Goal: Information Seeking & Learning: Learn about a topic

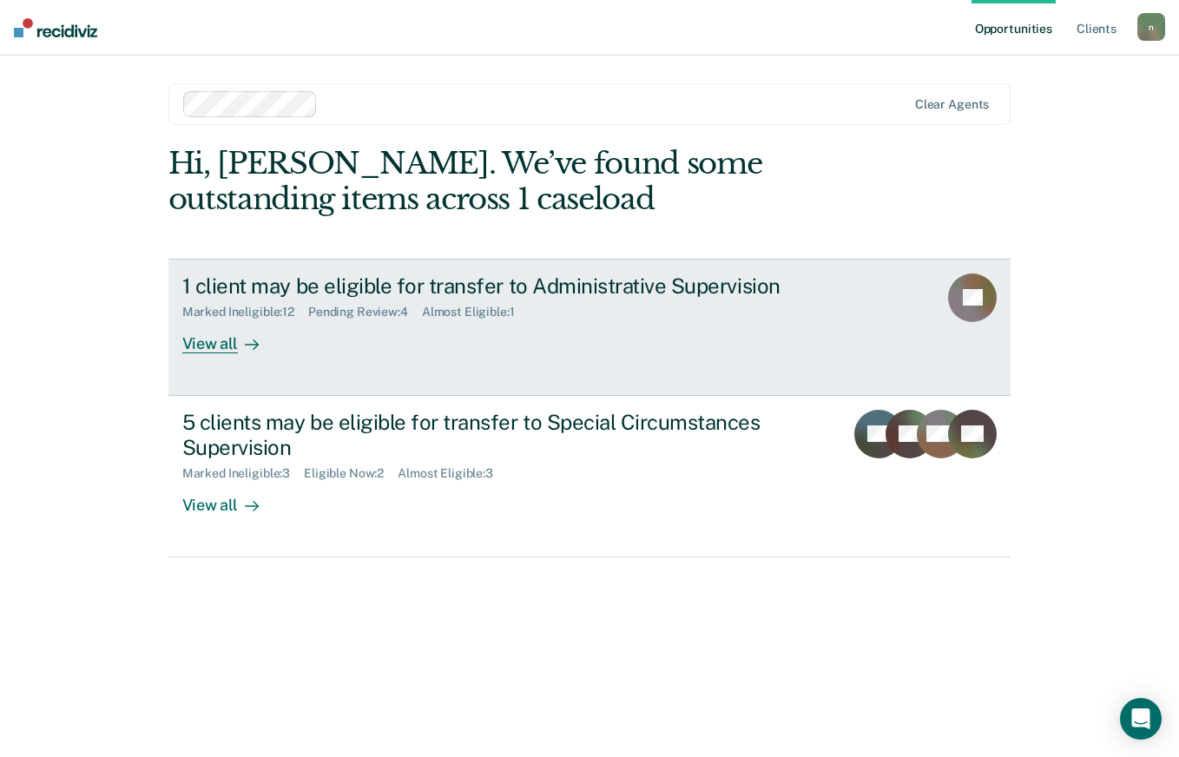
click at [473, 345] on div "1 client may be eligible for transfer to Administrative Supervision Marked Inel…" at bounding box center [507, 313] width 651 height 80
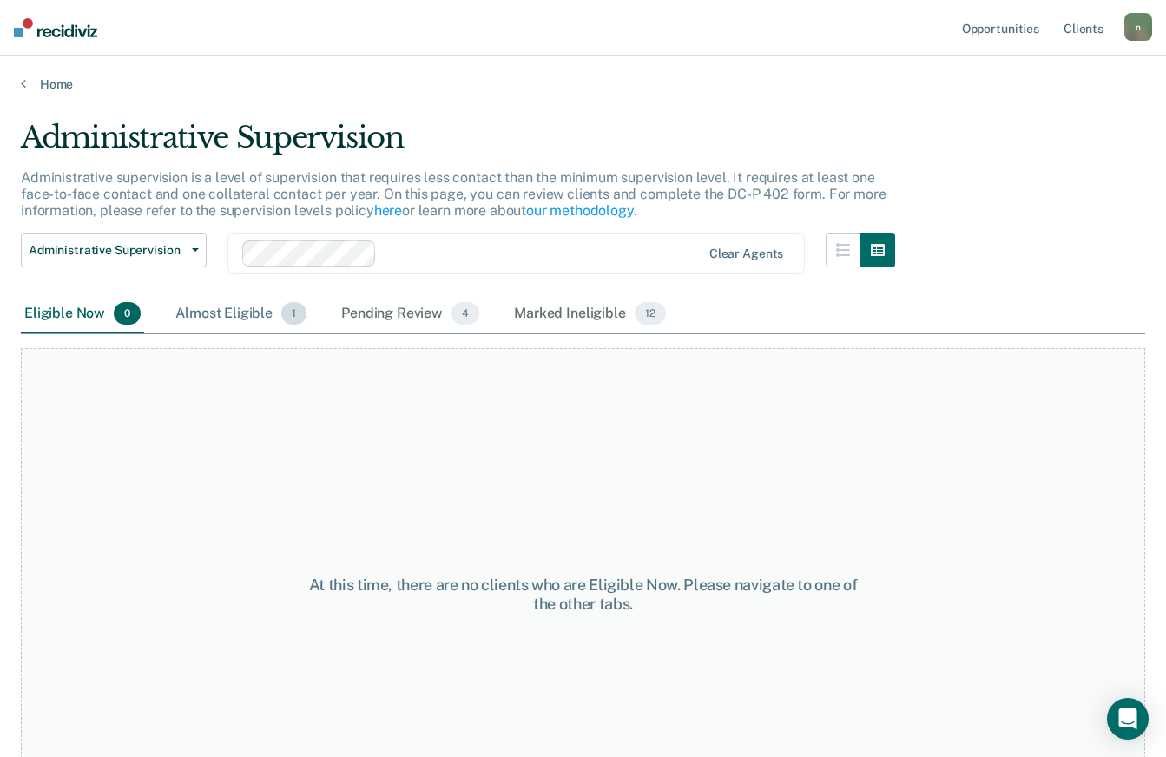
click at [251, 319] on div "Almost Eligible 1" at bounding box center [241, 314] width 138 height 38
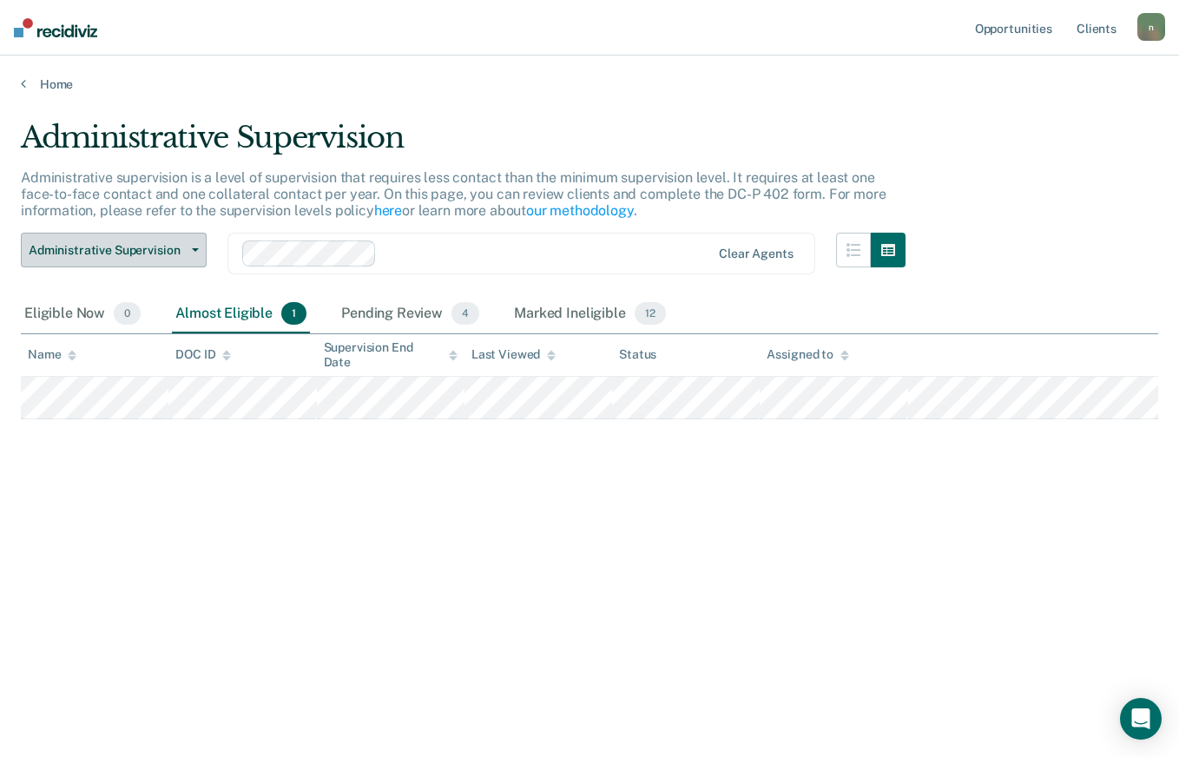
click at [200, 253] on button "Administrative Supervision" at bounding box center [114, 250] width 186 height 35
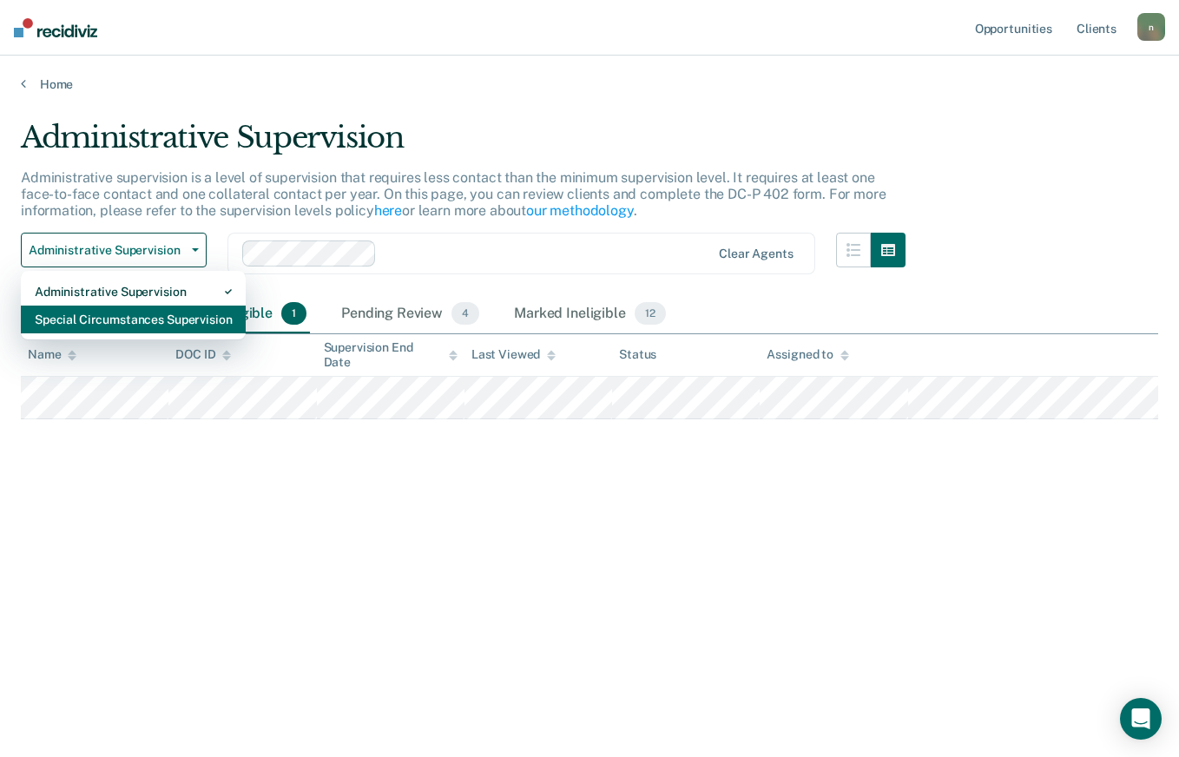
click at [161, 318] on div "Special Circumstances Supervision" at bounding box center [133, 320] width 197 height 28
